Goal: Find specific page/section: Find specific page/section

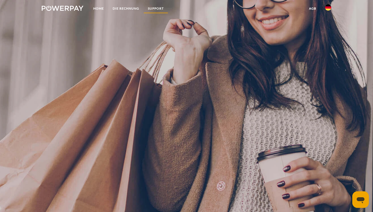
click at [159, 10] on link "SUPPORT" at bounding box center [155, 8] width 25 height 9
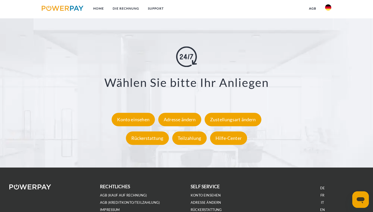
scroll to position [916, 0]
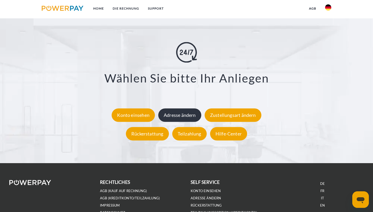
click at [186, 122] on div "Adresse ändern" at bounding box center [179, 115] width 43 height 13
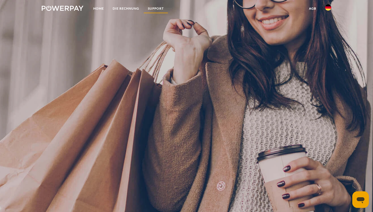
click at [160, 9] on link "SUPPORT" at bounding box center [155, 8] width 25 height 9
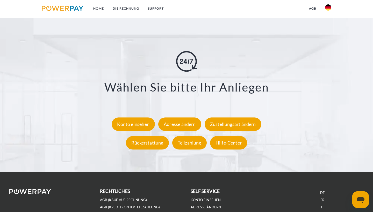
scroll to position [913, 0]
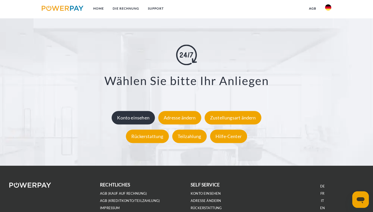
click at [143, 125] on div "Konto einsehen" at bounding box center [133, 117] width 43 height 13
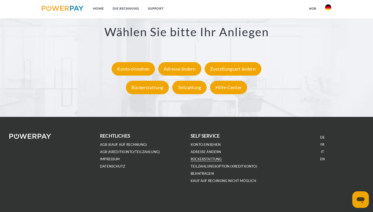
scroll to position [962, 0]
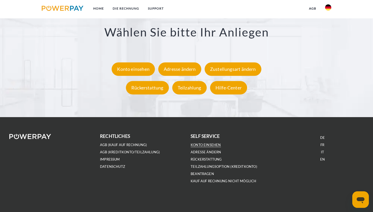
click at [207, 145] on link "Konto einsehen" at bounding box center [206, 145] width 30 height 4
